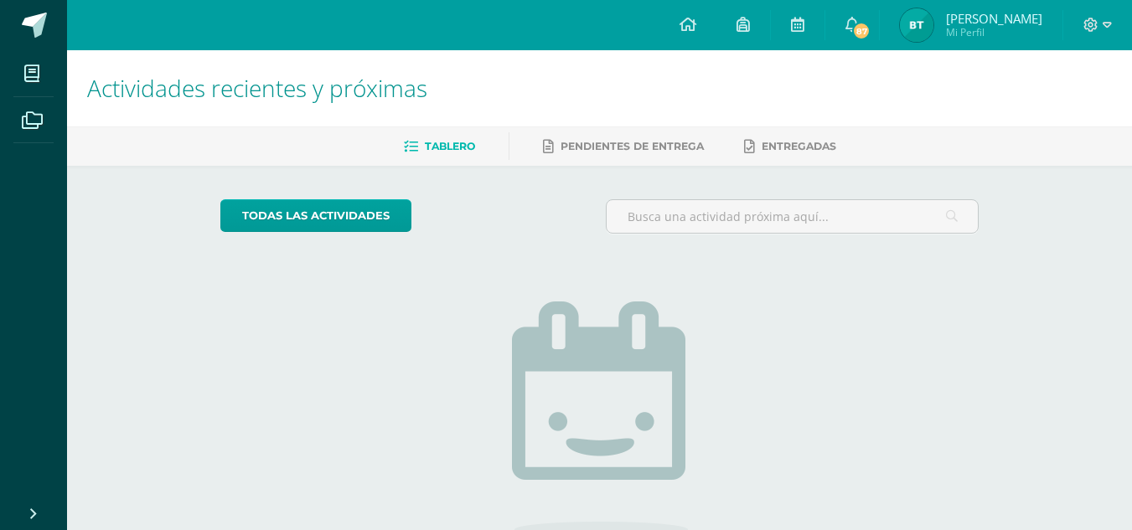
click at [908, 18] on img at bounding box center [917, 25] width 34 height 34
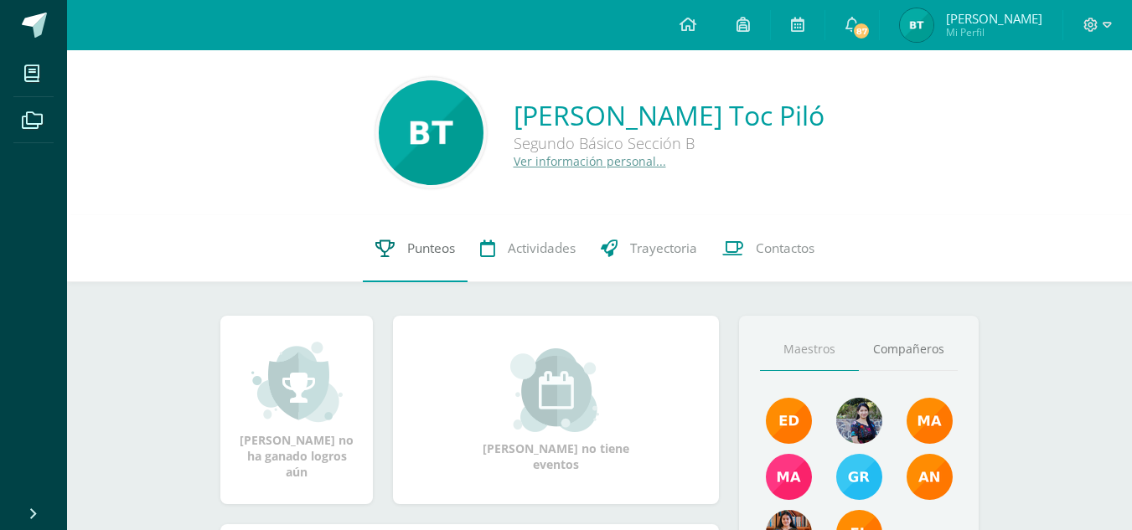
click at [416, 230] on link "Punteos" at bounding box center [415, 248] width 105 height 67
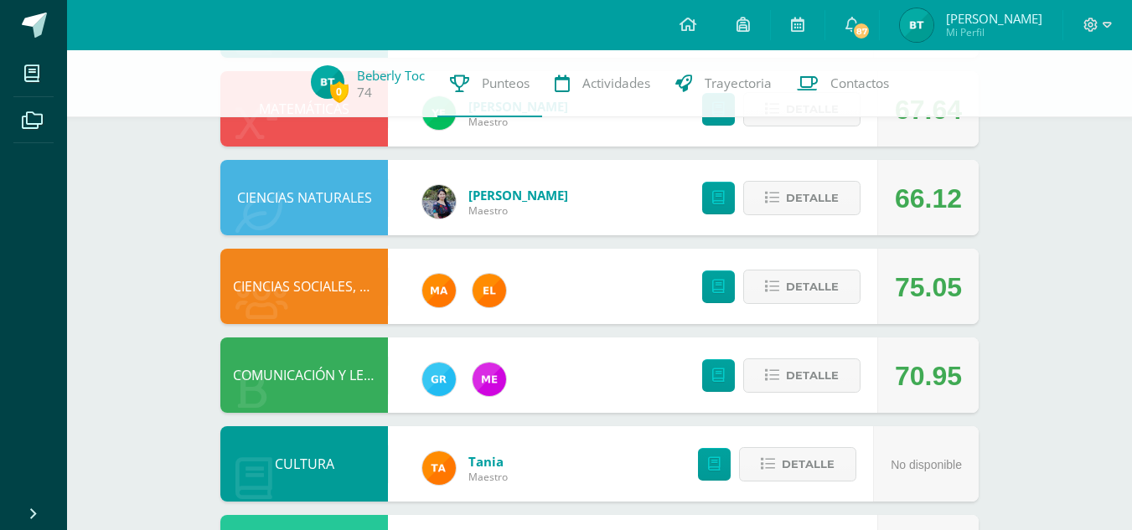
scroll to position [511, 0]
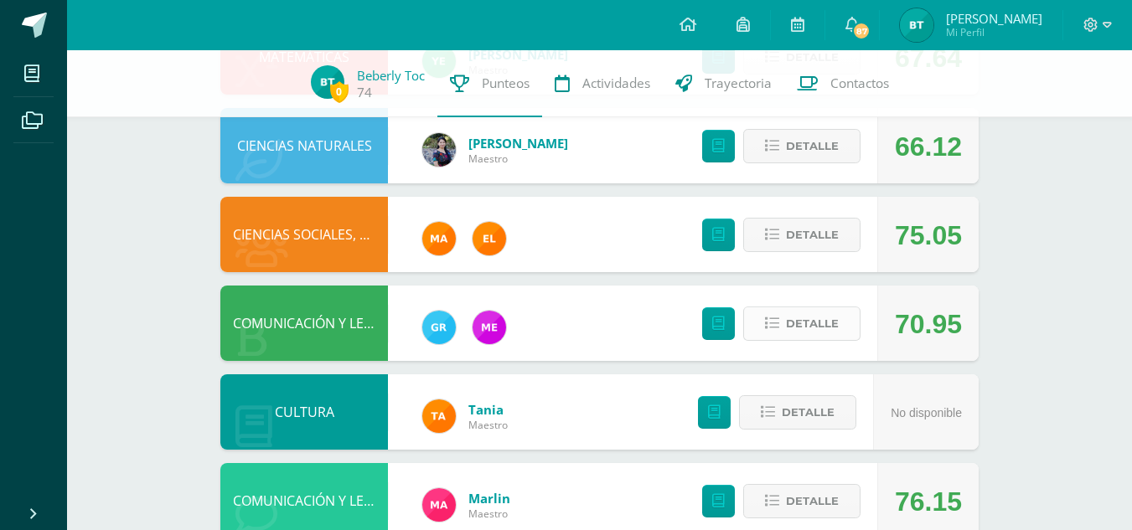
click at [777, 323] on icon at bounding box center [772, 324] width 14 height 14
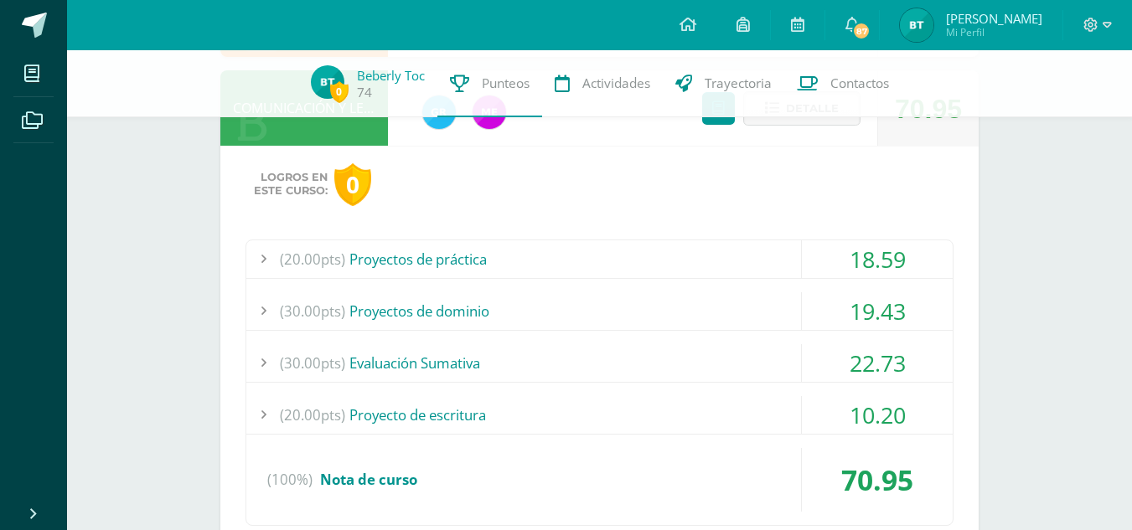
scroll to position [756, 0]
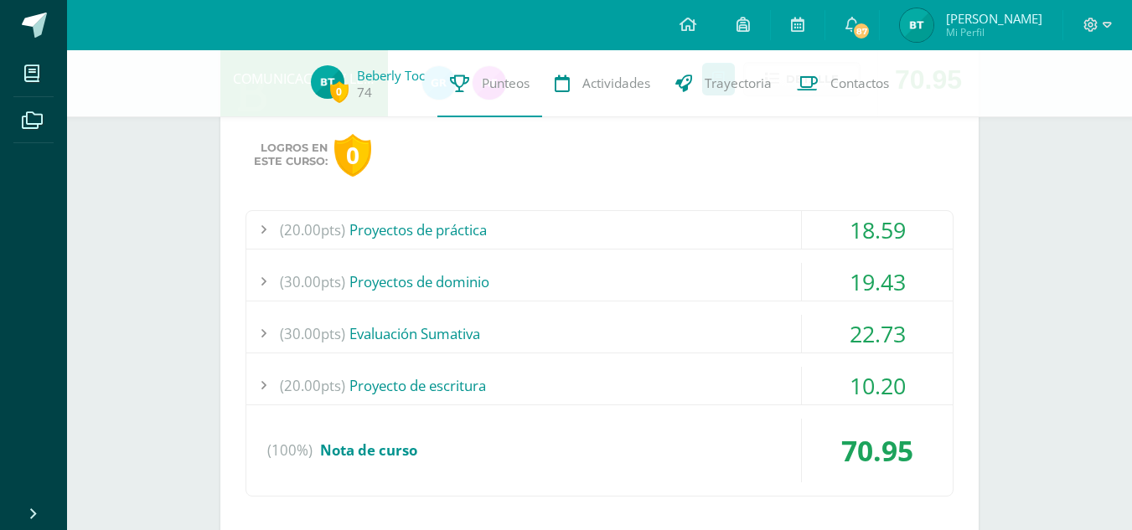
click at [786, 398] on div "(20.00pts) Proyecto de escritura" at bounding box center [599, 386] width 706 height 38
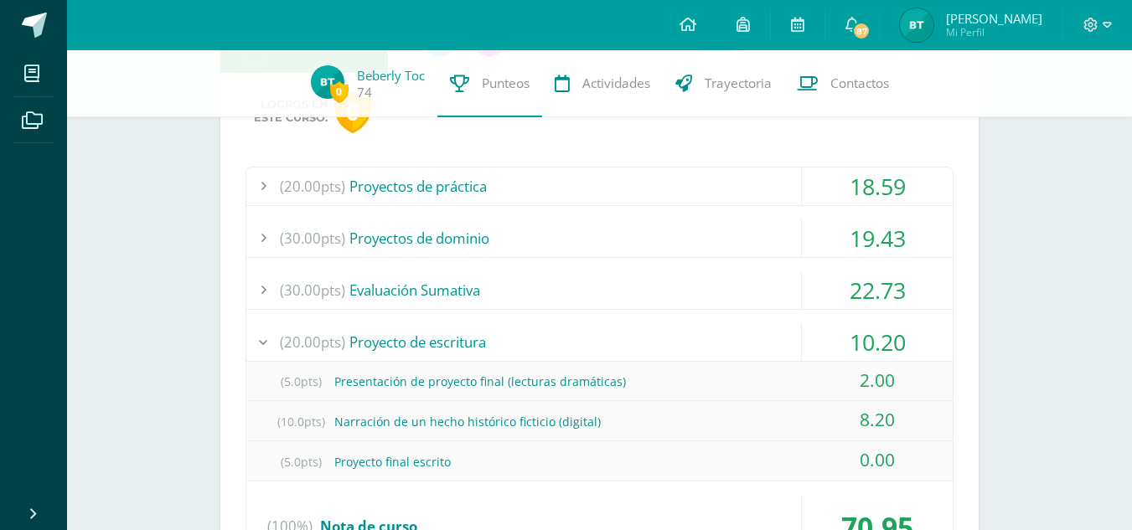
scroll to position [818, 0]
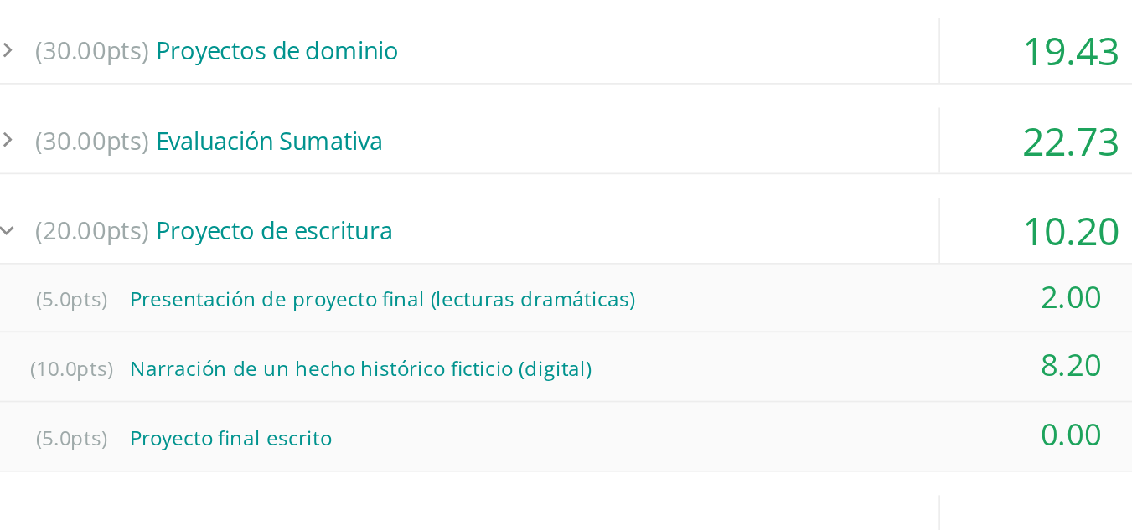
click at [869, 477] on div "70.95" at bounding box center [877, 509] width 151 height 64
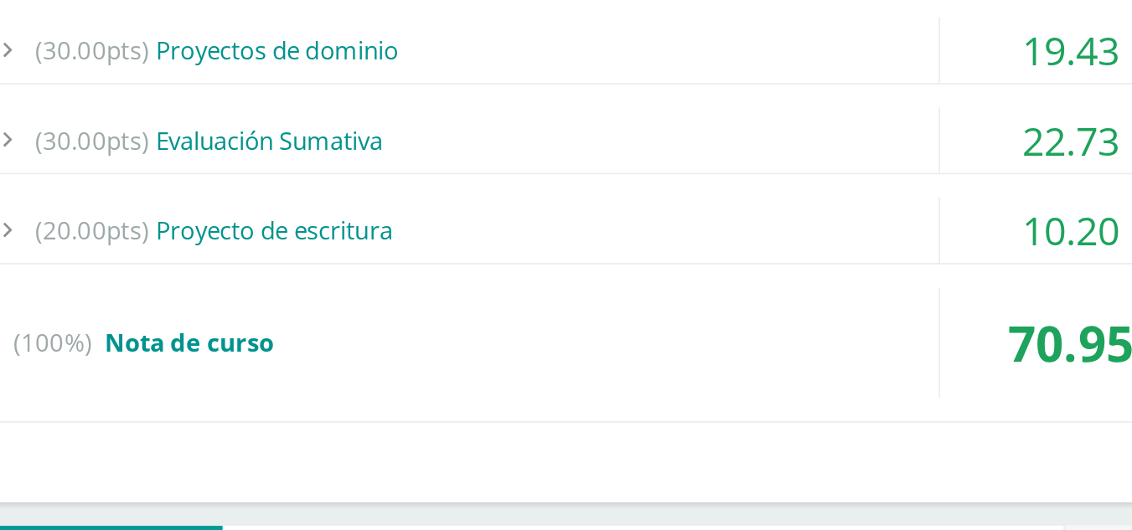
click at [869, 477] on div "Logros en este curso: 0 (20.00pts) Proyectos de práctica 18.59 (5.0pts) Conflic…" at bounding box center [599, 267] width 758 height 427
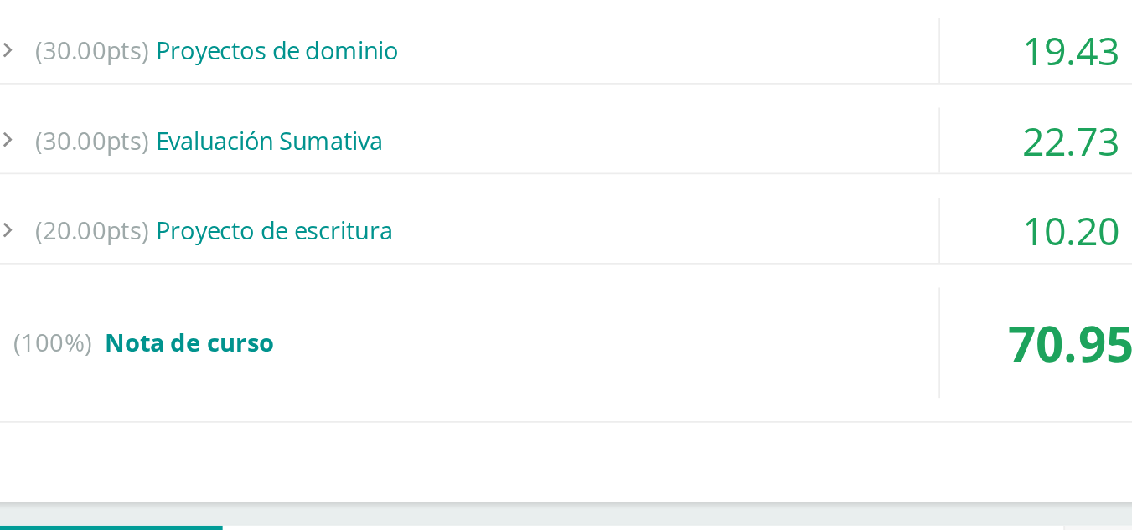
click at [869, 477] on div "Logros en este curso: 0 (20.00pts) Proyectos de práctica 18.59 (5.0pts) Conflic…" at bounding box center [599, 267] width 758 height 427
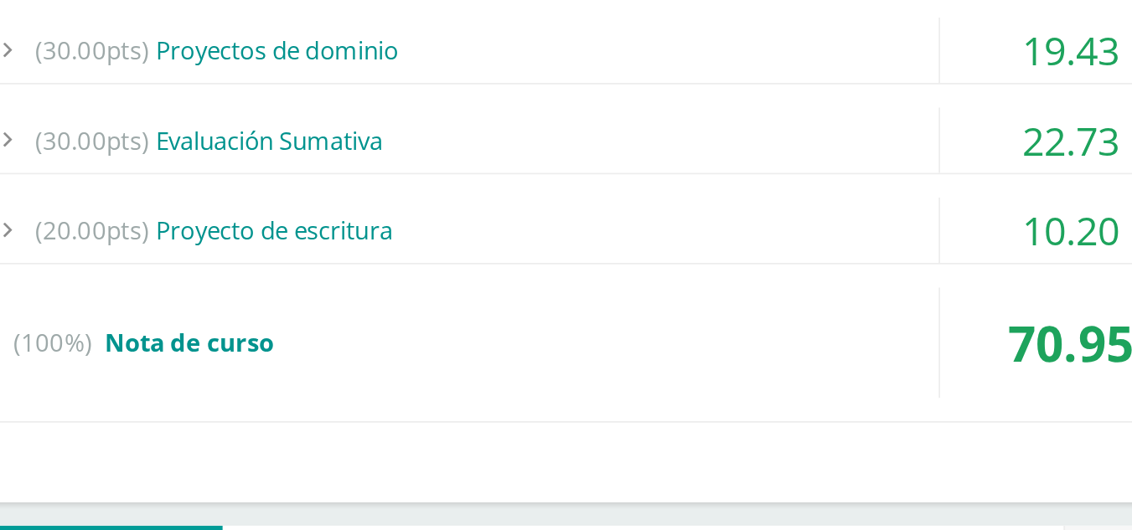
click at [869, 477] on div "Logros en este curso: 0 (20.00pts) Proyectos de práctica 18.59 (5.0pts) Conflic…" at bounding box center [599, 267] width 758 height 427
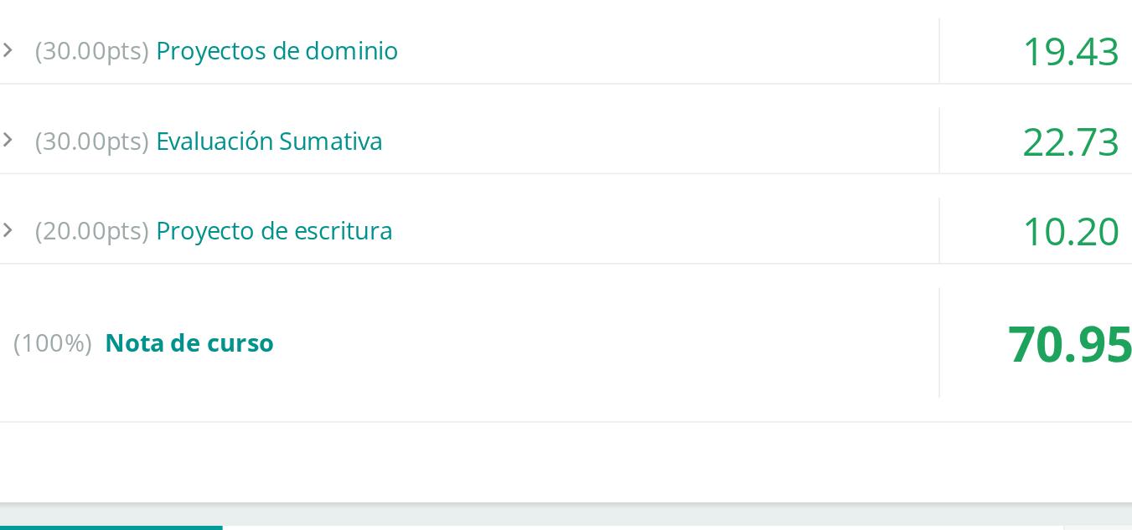
click at [869, 477] on div "Logros en este curso: 0 (20.00pts) Proyectos de práctica 18.59 (5.0pts) Conflic…" at bounding box center [599, 267] width 758 height 427
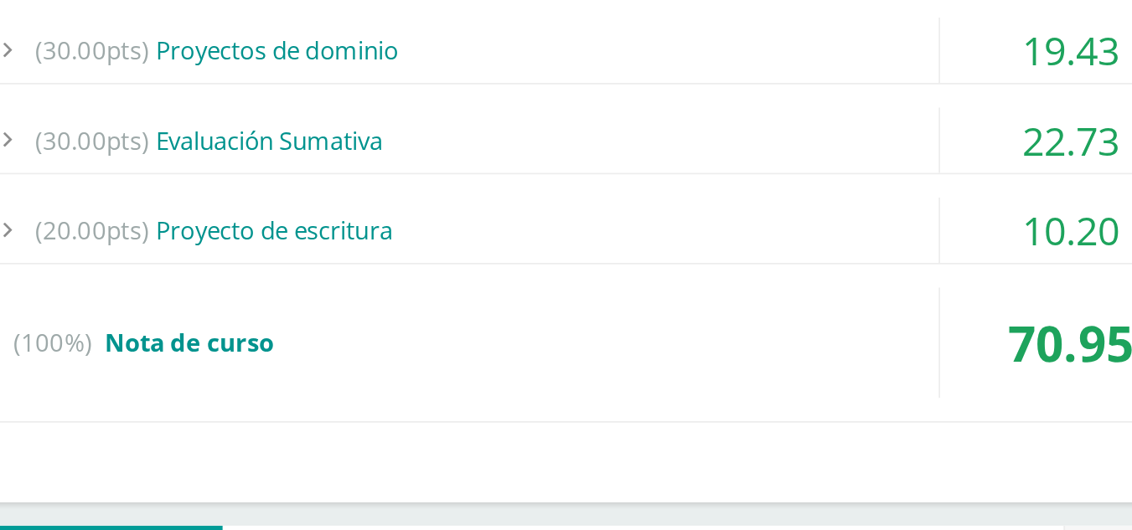
click at [869, 477] on div "Logros en este curso: 0 (20.00pts) Proyectos de práctica 18.59 (5.0pts) Conflic…" at bounding box center [599, 267] width 758 height 427
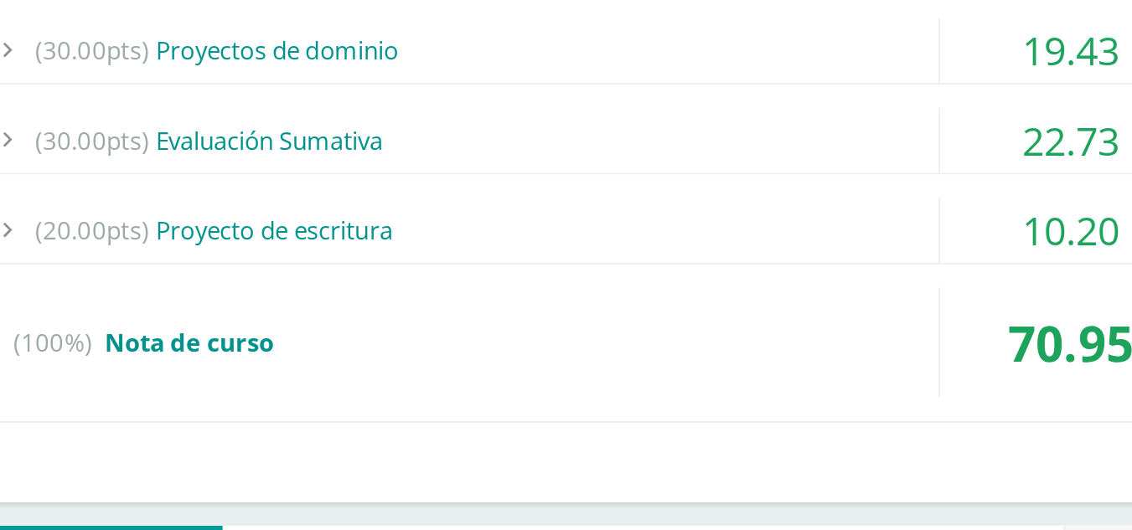
click at [869, 477] on div "Logros en este curso: 0 (20.00pts) Proyectos de práctica 18.59 (5.0pts) Conflic…" at bounding box center [599, 267] width 758 height 427
